Goal: Task Accomplishment & Management: Use online tool/utility

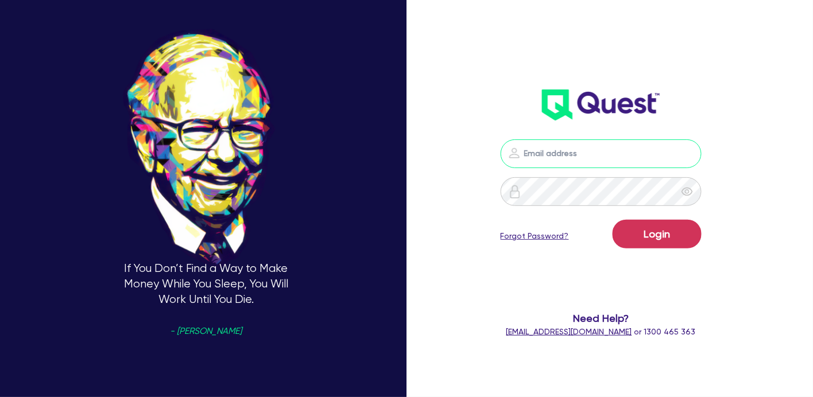
click at [547, 154] on input "email" at bounding box center [601, 154] width 201 height 29
type input "[PERSON_NAME][EMAIL_ADDRESS][DOMAIN_NAME]"
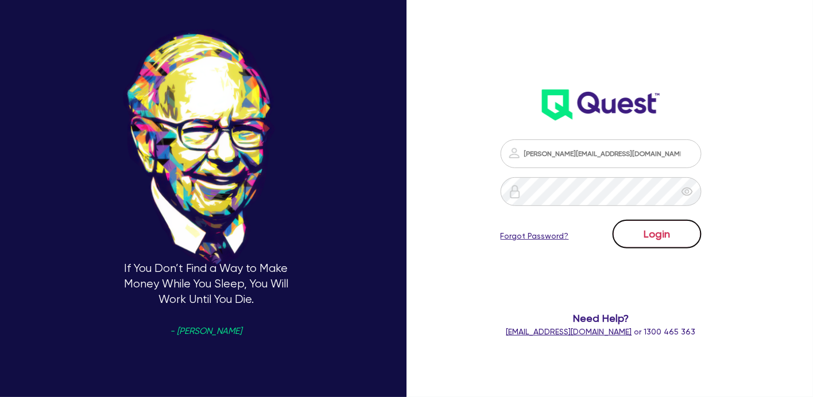
click at [679, 225] on button "Login" at bounding box center [657, 234] width 89 height 29
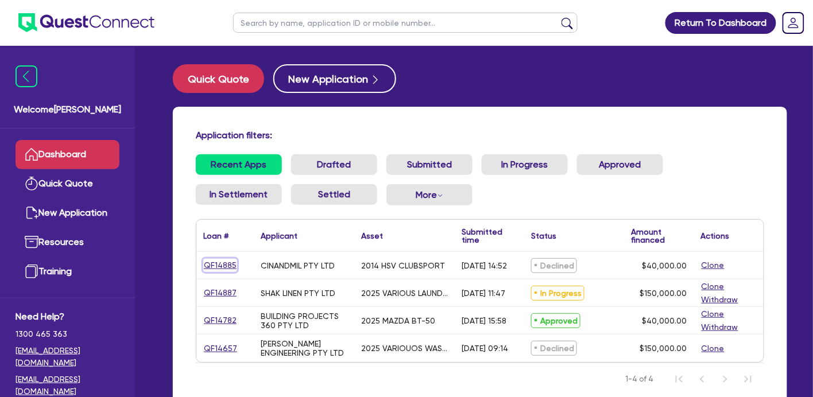
click at [209, 259] on link "QF14885" at bounding box center [220, 265] width 34 height 13
select select "CARS_AND_LIGHT_TRUCKS"
select select "PASSENGER_VEHICLES"
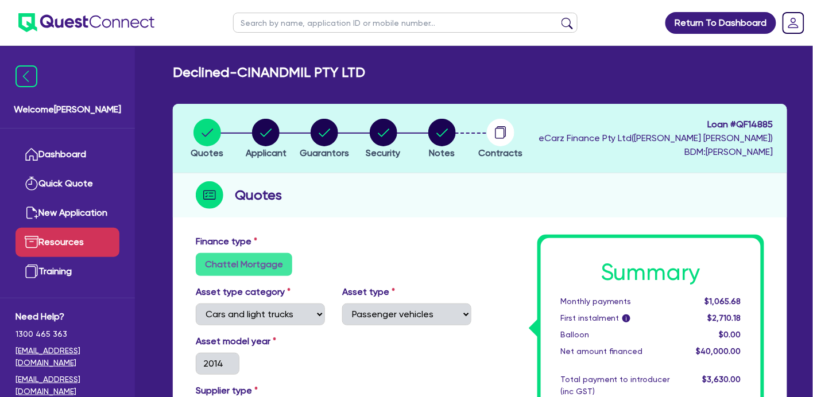
click at [55, 228] on link "Resources" at bounding box center [68, 242] width 104 height 29
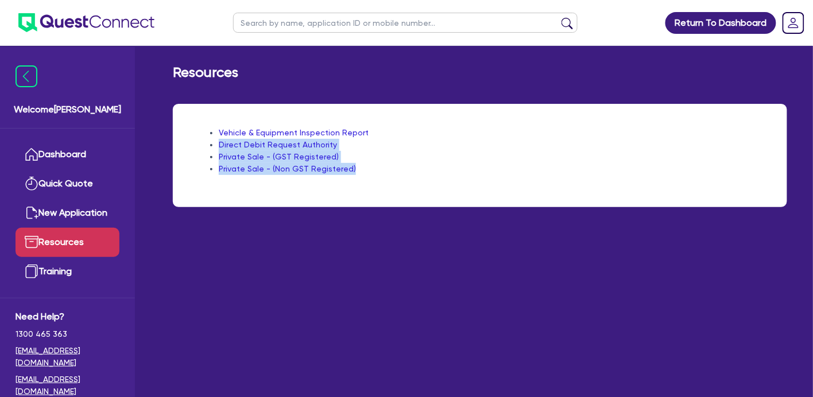
drag, startPoint x: 316, startPoint y: 146, endPoint x: 163, endPoint y: 132, distance: 153.9
click at [182, 121] on div "Vehicle & Equipment Inspection Report Direct Debit Request Authority Private Sa…" at bounding box center [480, 155] width 614 height 103
click at [78, 143] on link "Dashboard" at bounding box center [68, 154] width 104 height 29
